Goal: Information Seeking & Learning: Compare options

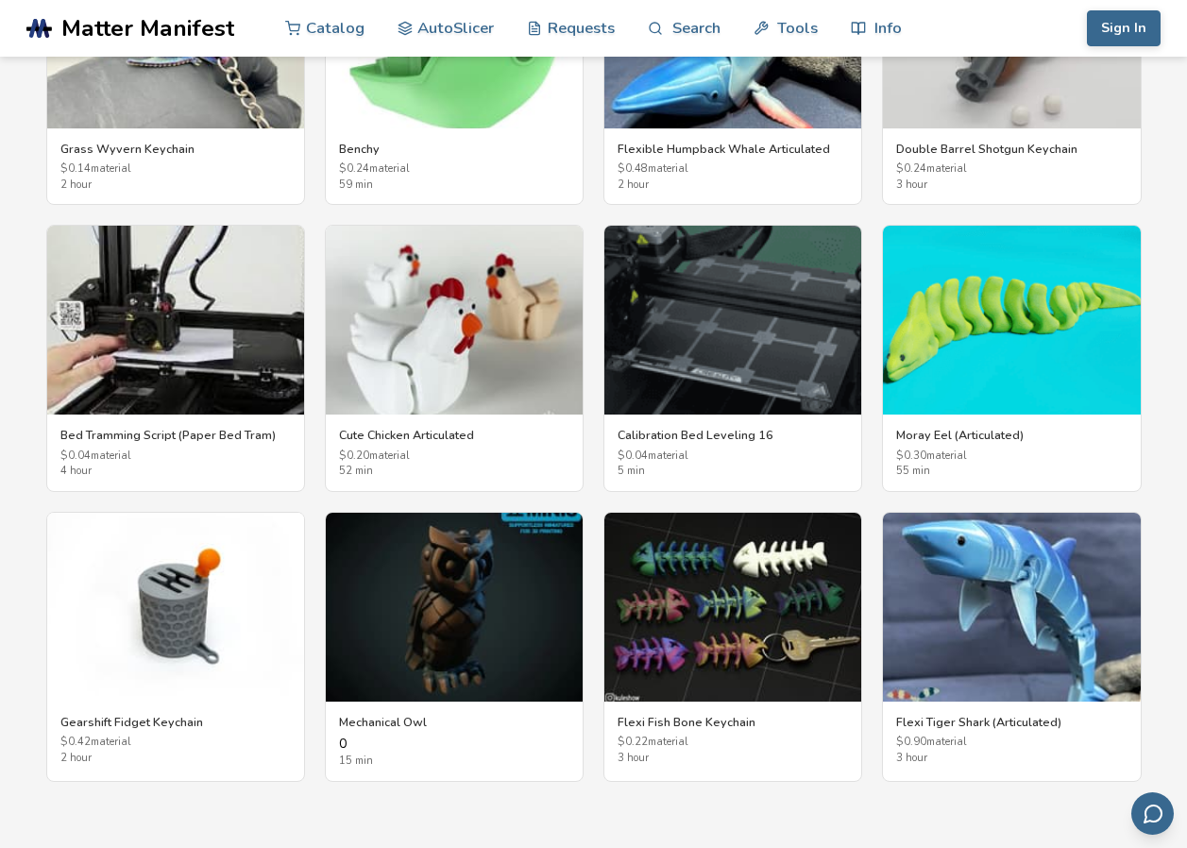
scroll to position [3306, 0]
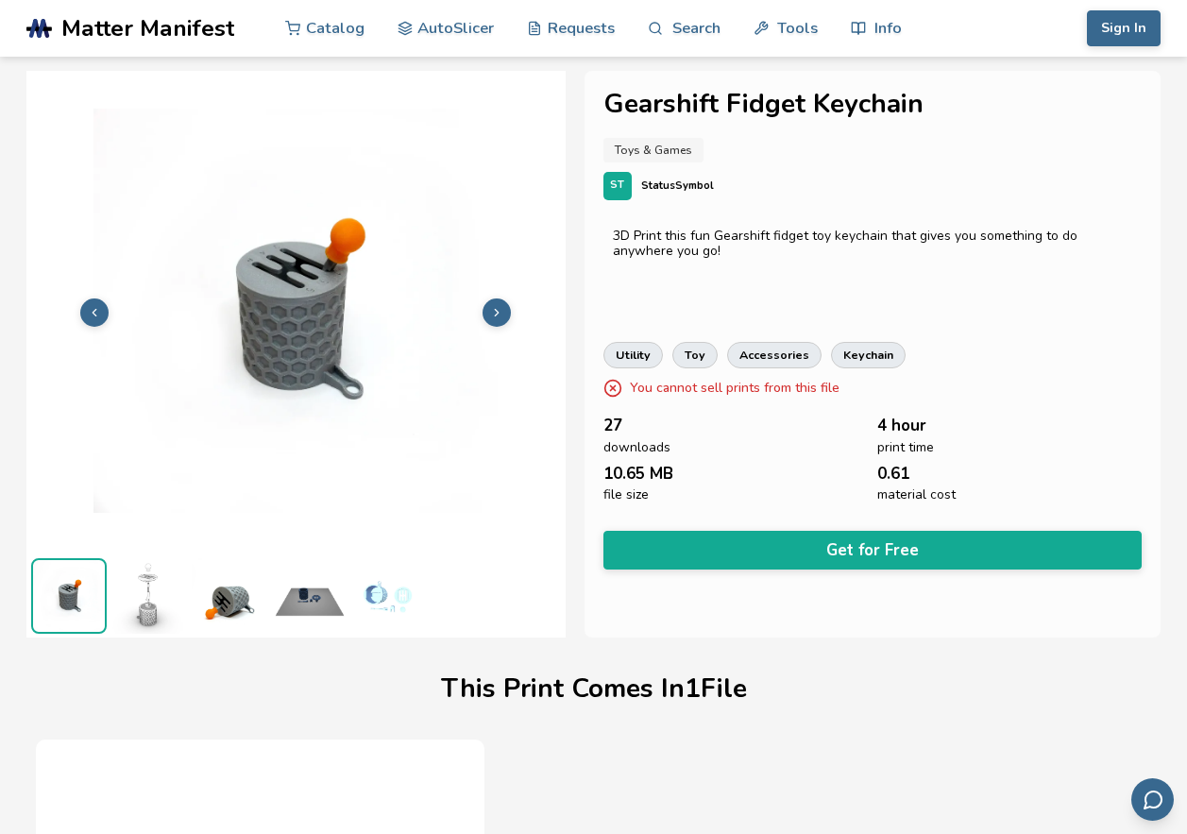
click at [502, 301] on button at bounding box center [497, 312] width 28 height 28
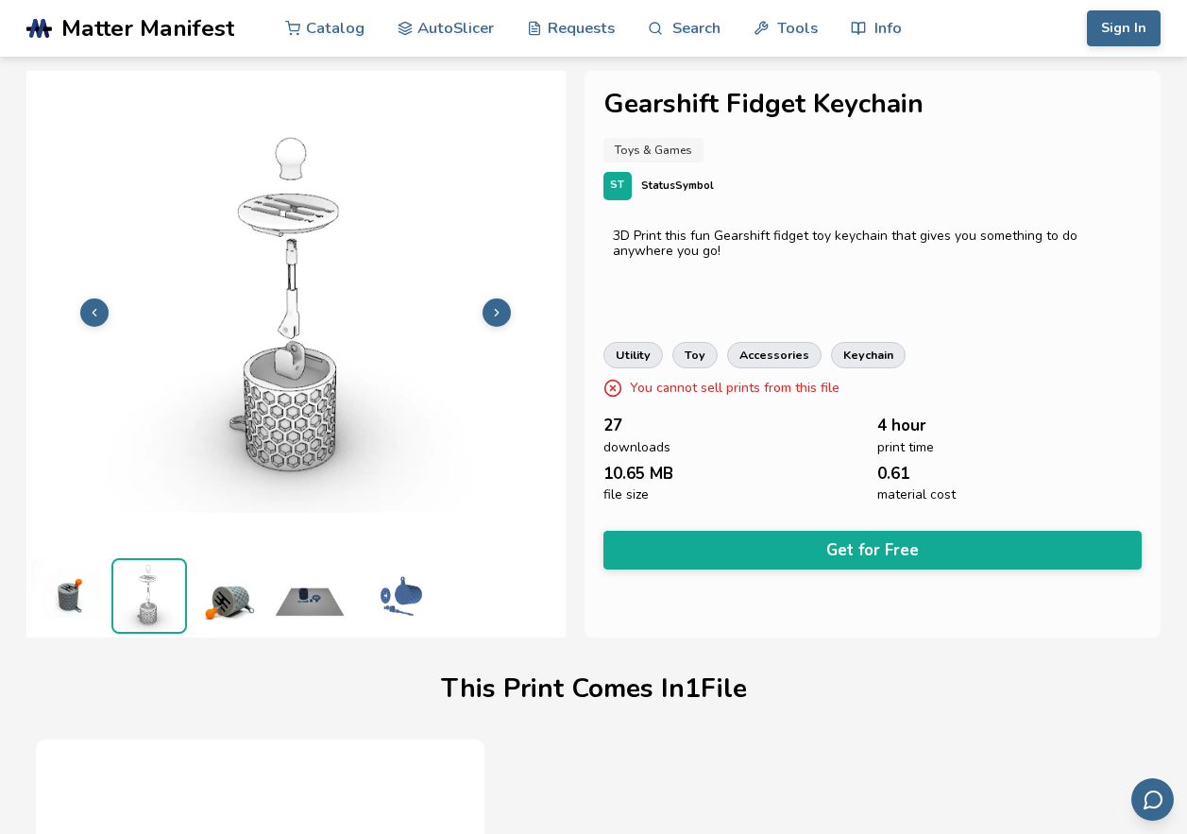
click at [502, 301] on button at bounding box center [497, 312] width 28 height 28
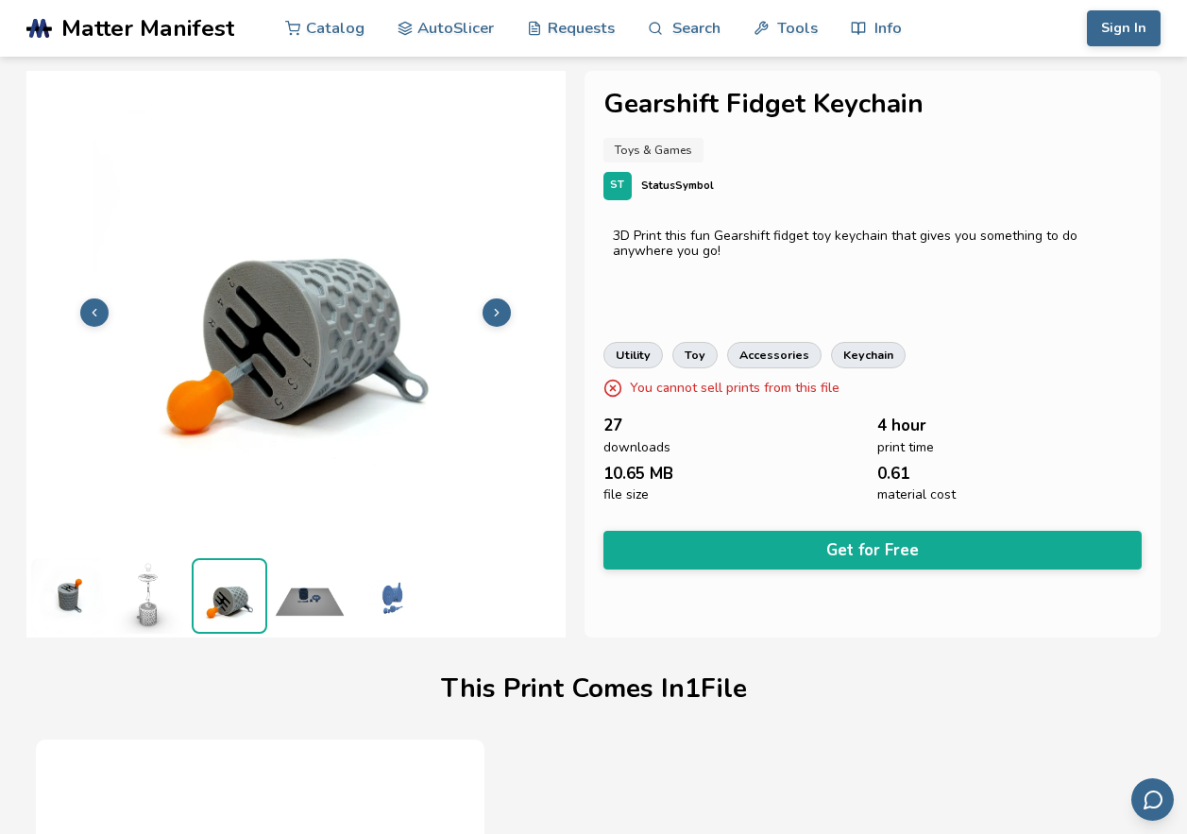
click at [502, 301] on button at bounding box center [497, 312] width 28 height 28
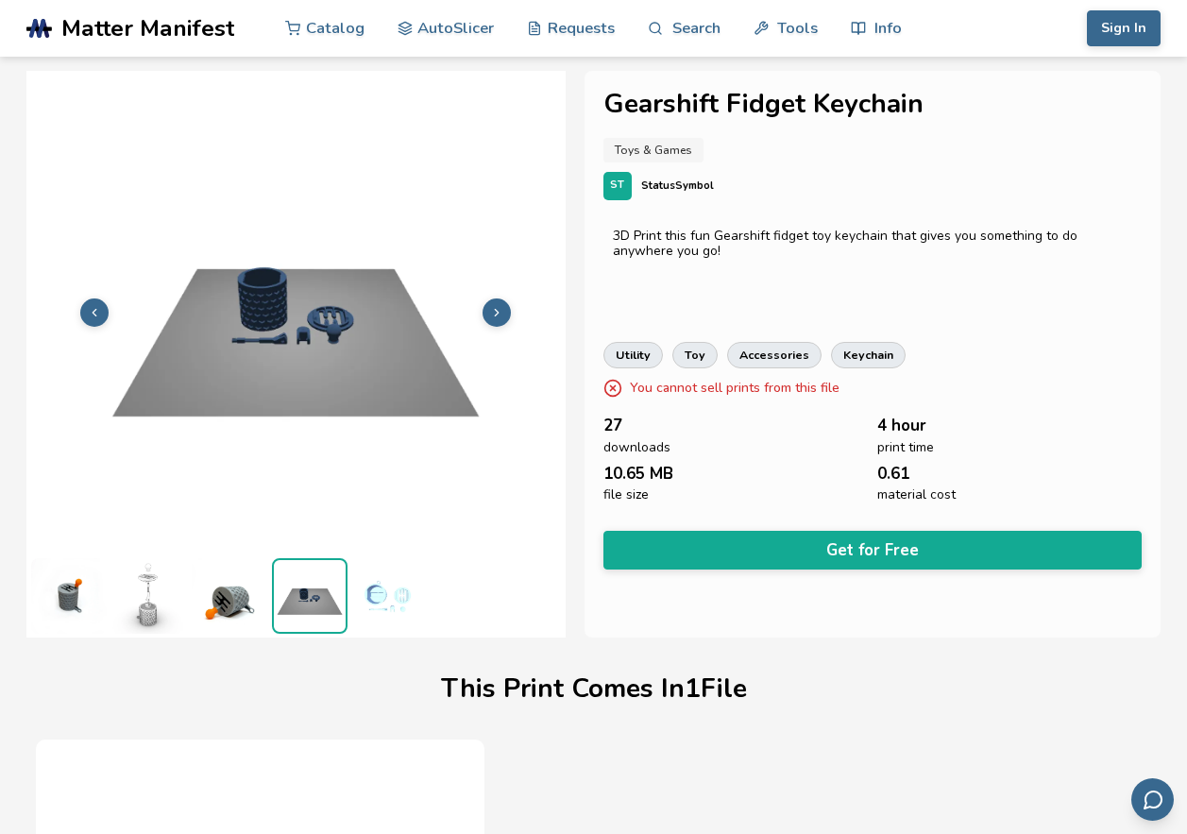
click at [502, 301] on button at bounding box center [497, 312] width 28 height 28
